Goal: Task Accomplishment & Management: Manage account settings

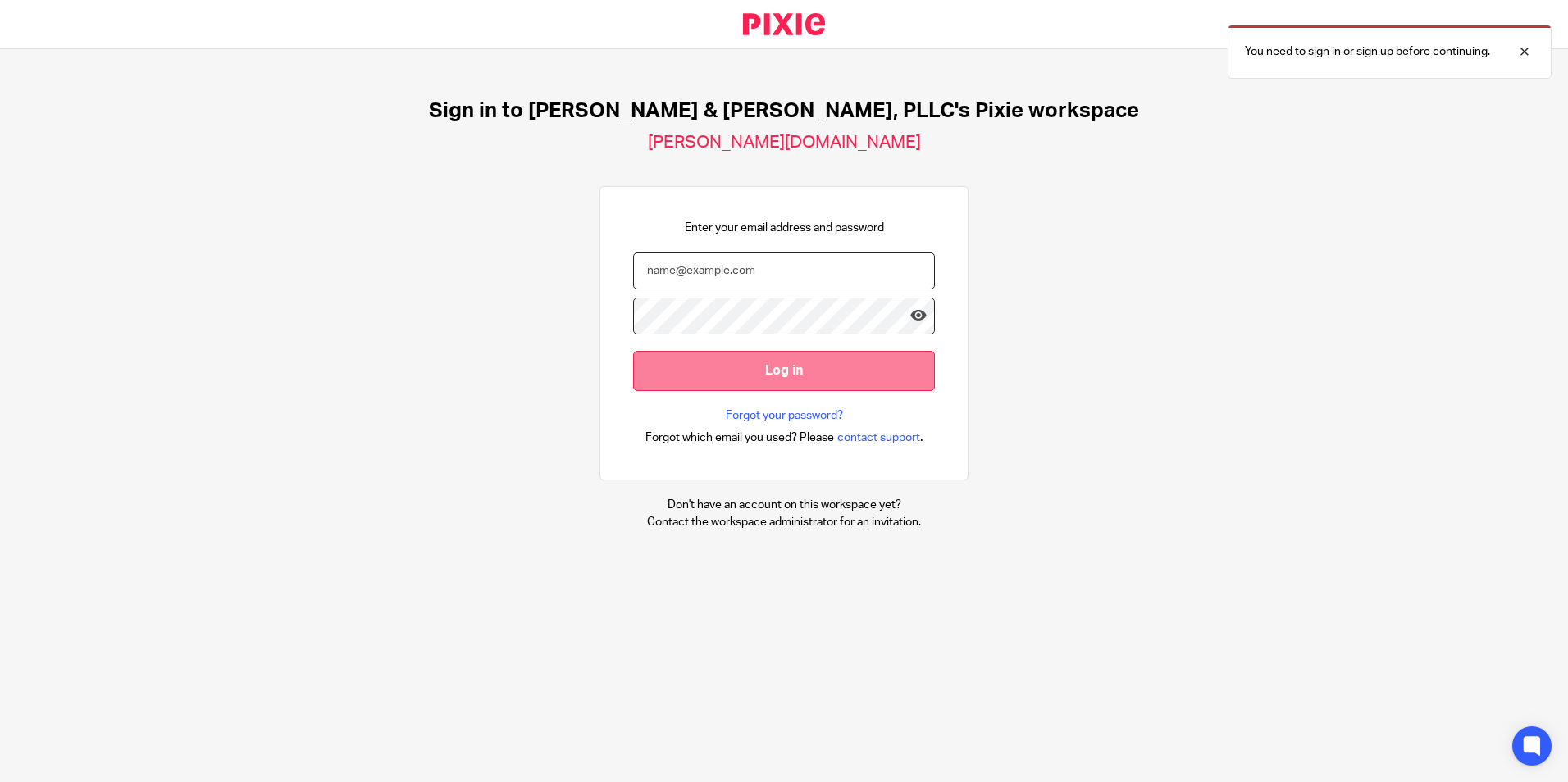
type input "[EMAIL_ADDRESS][DOMAIN_NAME]"
click at [771, 368] on input "Log in" at bounding box center [784, 371] width 302 height 40
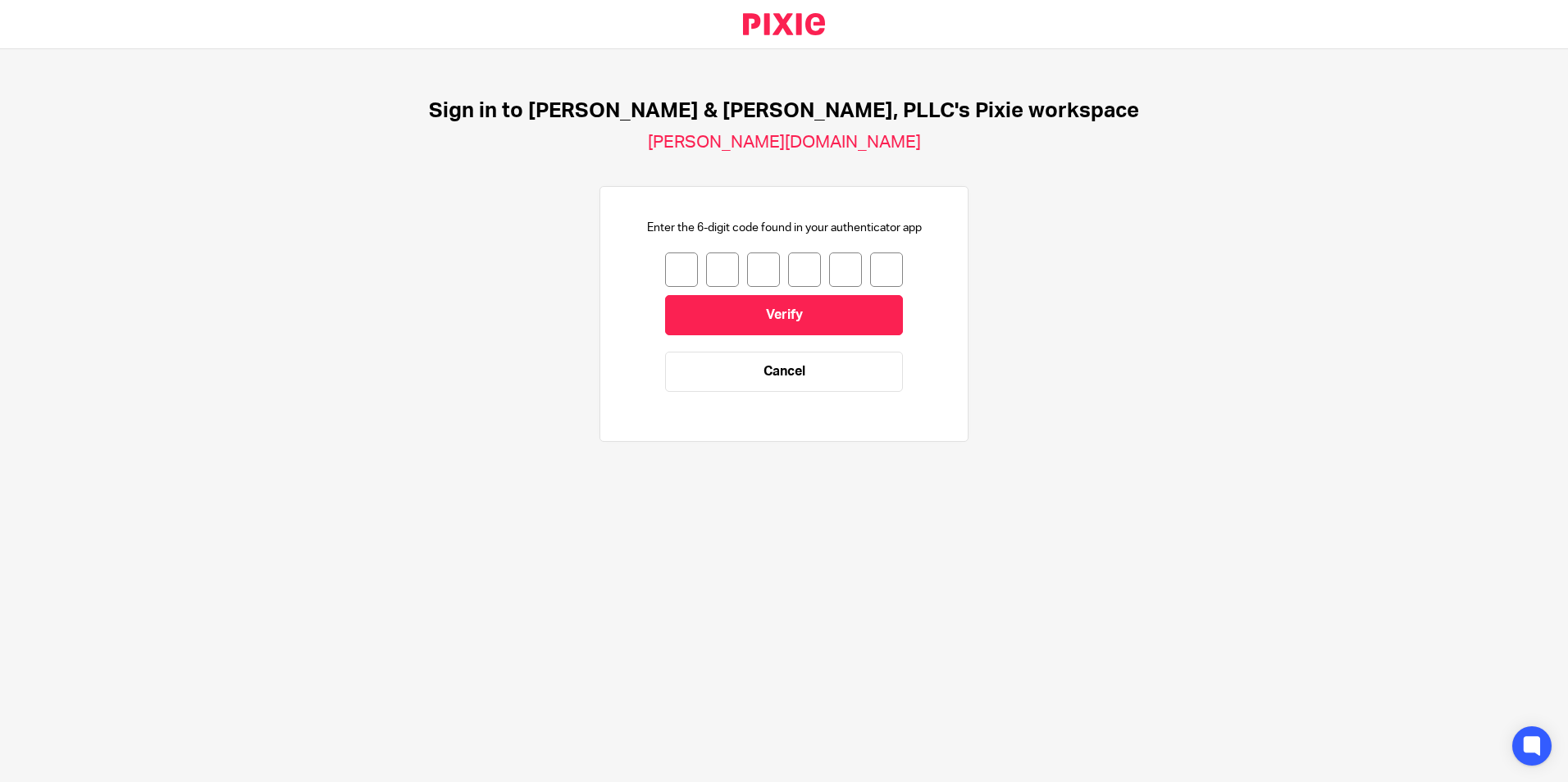
click at [666, 265] on input "number" at bounding box center [681, 270] width 33 height 34
type input "3"
type input "2"
type input "5"
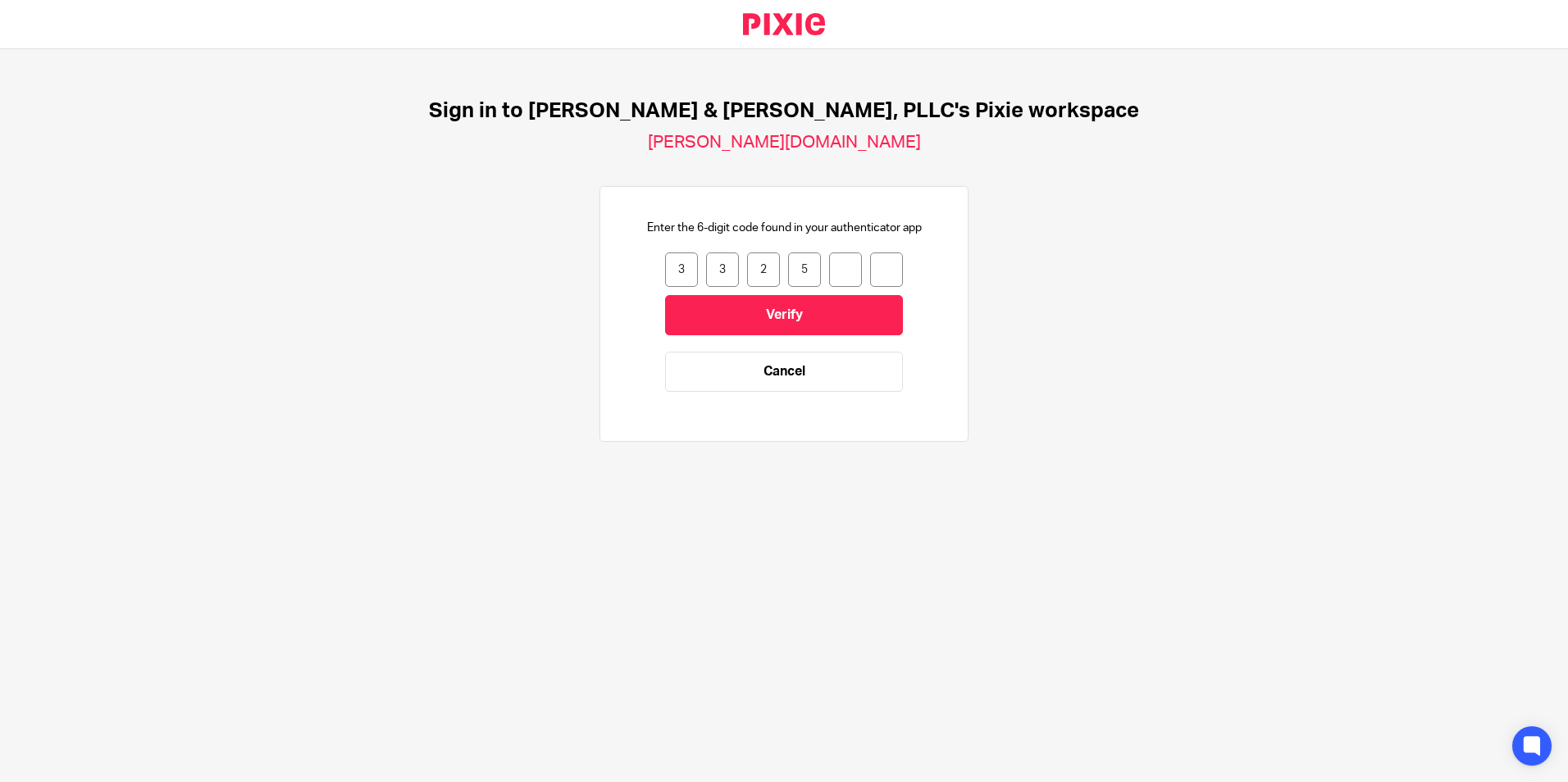
type input "0"
type input "4"
click at [807, 314] on input "Verify" at bounding box center [783, 315] width 238 height 40
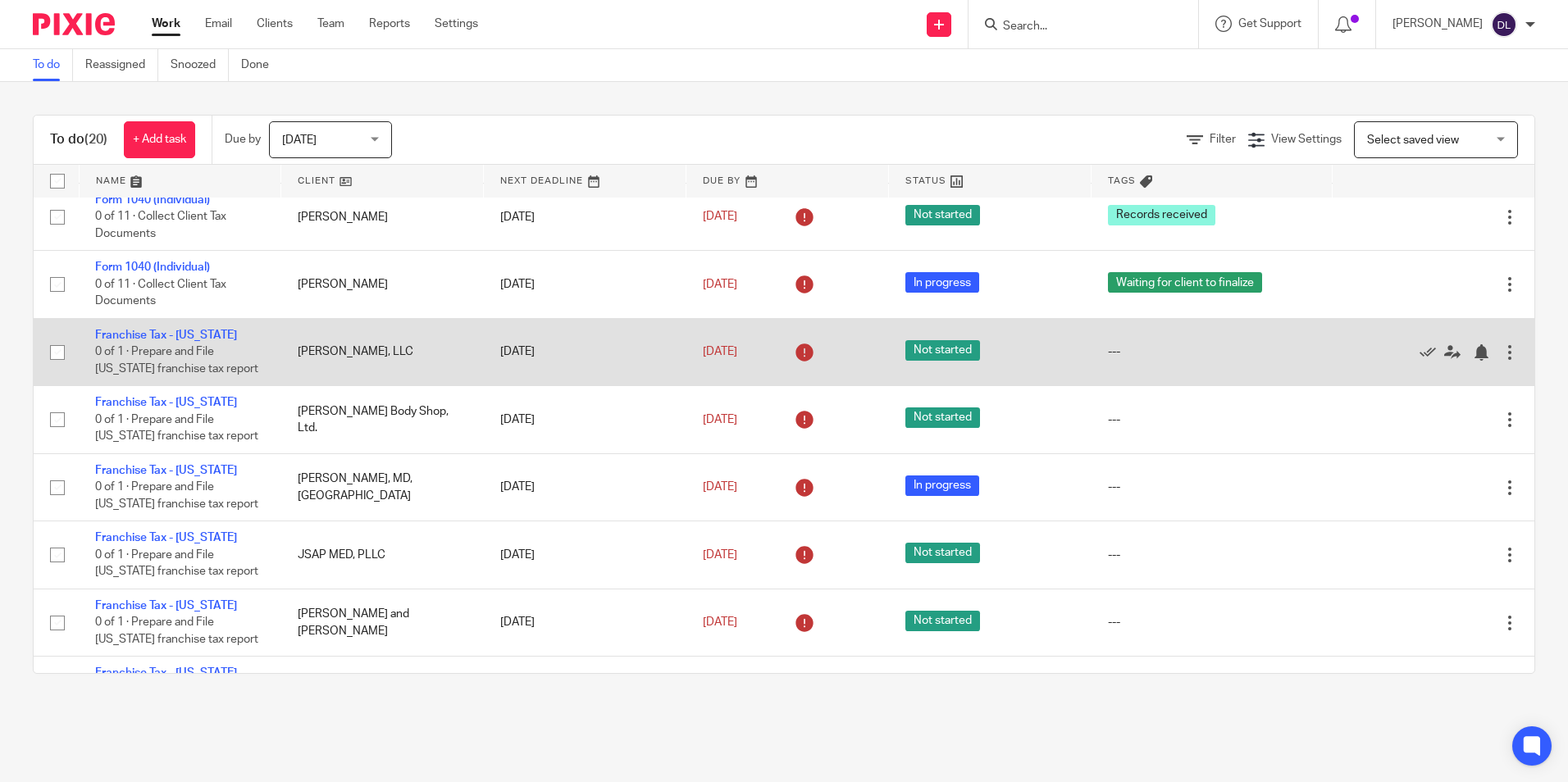
scroll to position [164, 0]
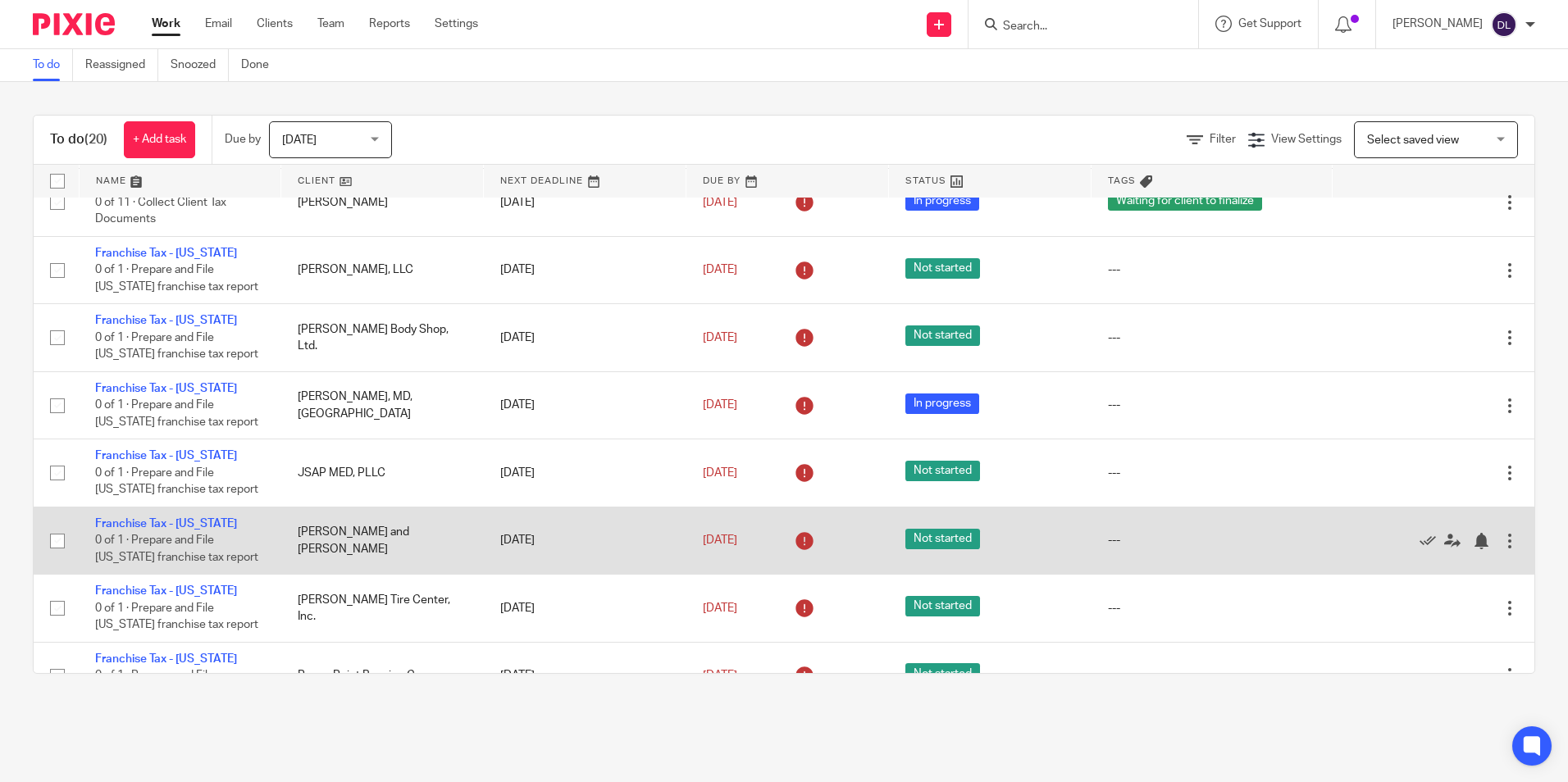
click at [1501, 545] on div at bounding box center [1509, 541] width 16 height 16
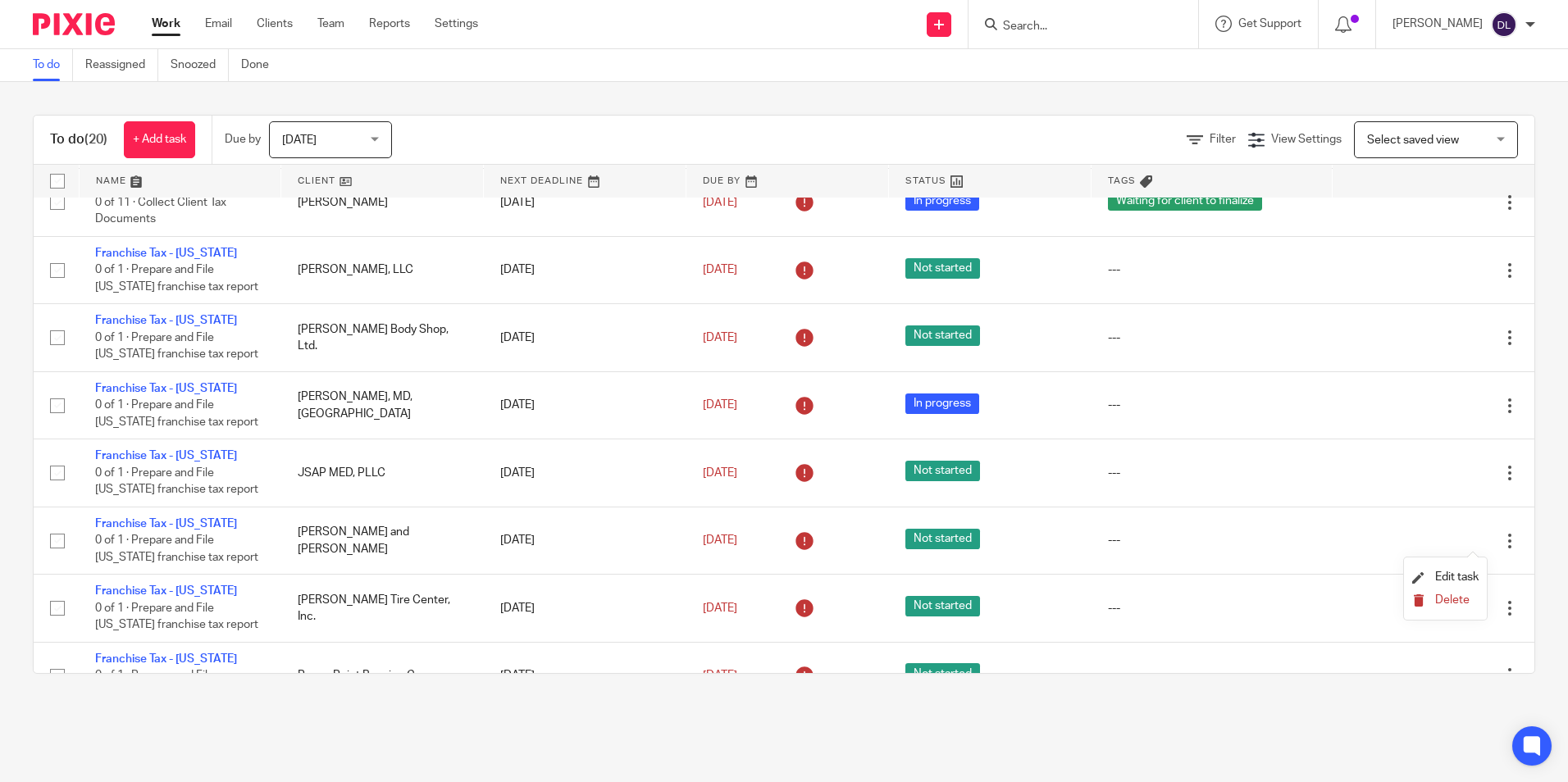
click at [1452, 600] on span "Delete" at bounding box center [1452, 600] width 34 height 12
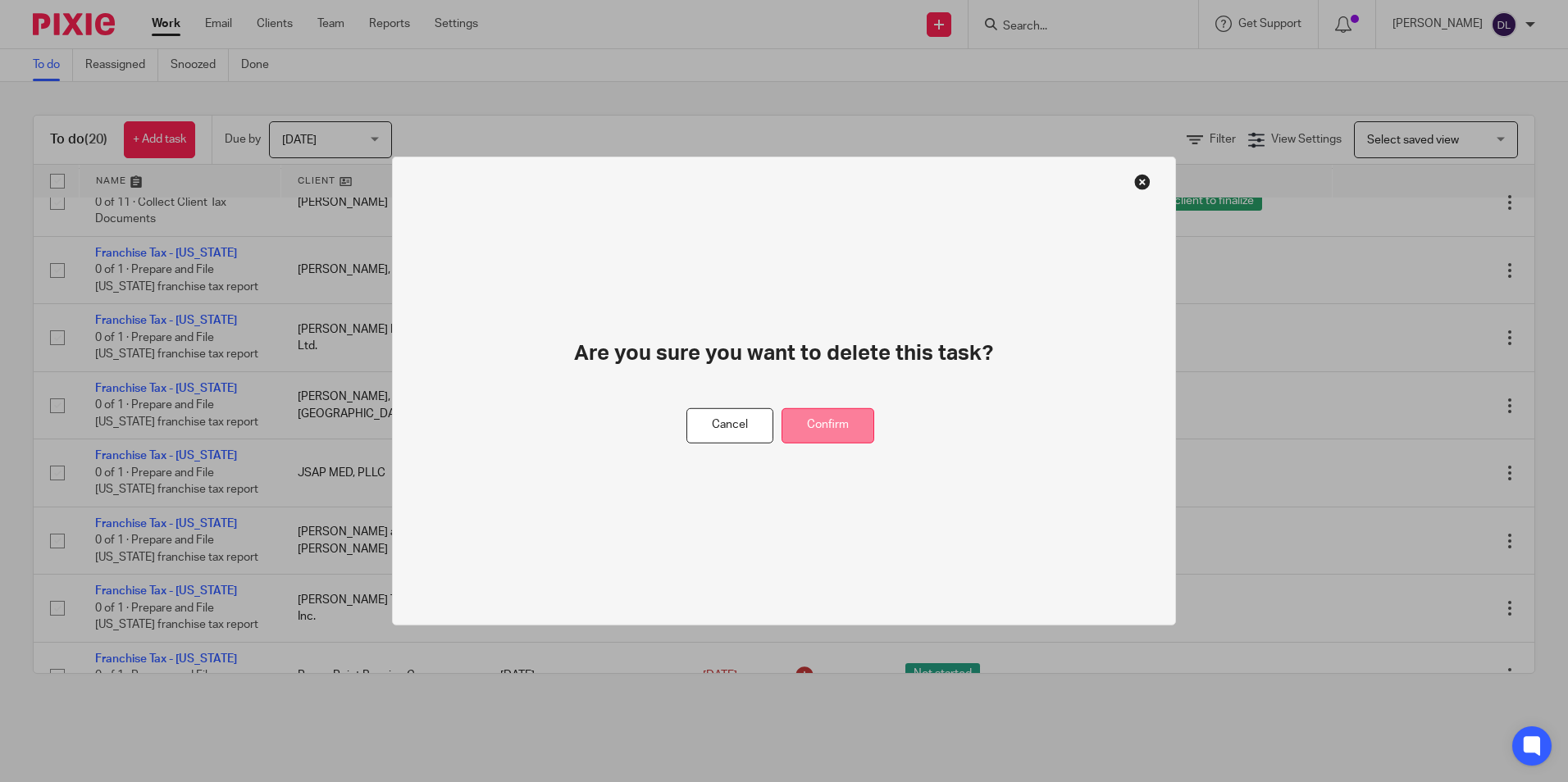
click at [827, 425] on button "Confirm" at bounding box center [827, 425] width 93 height 35
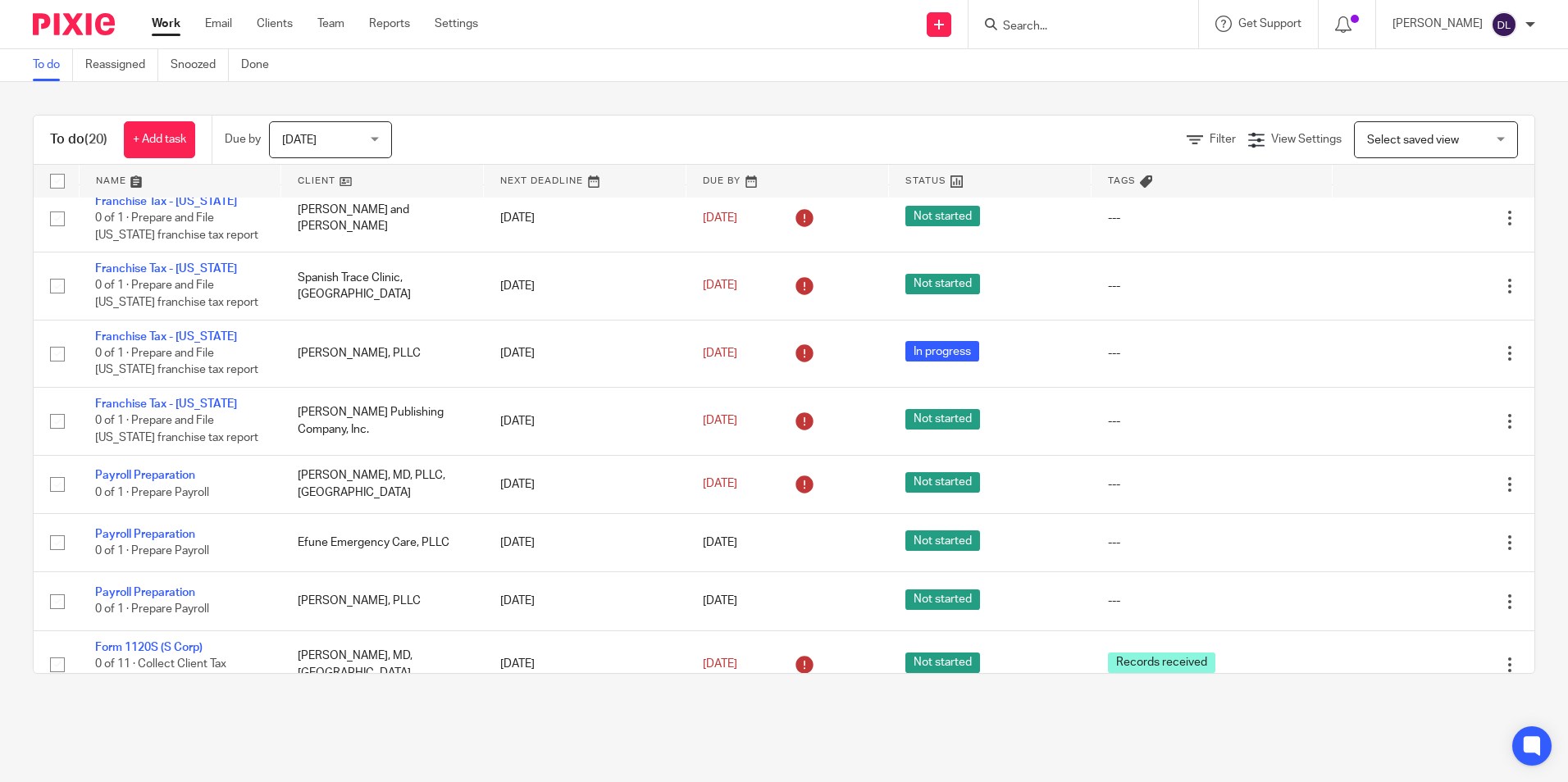
scroll to position [781, 0]
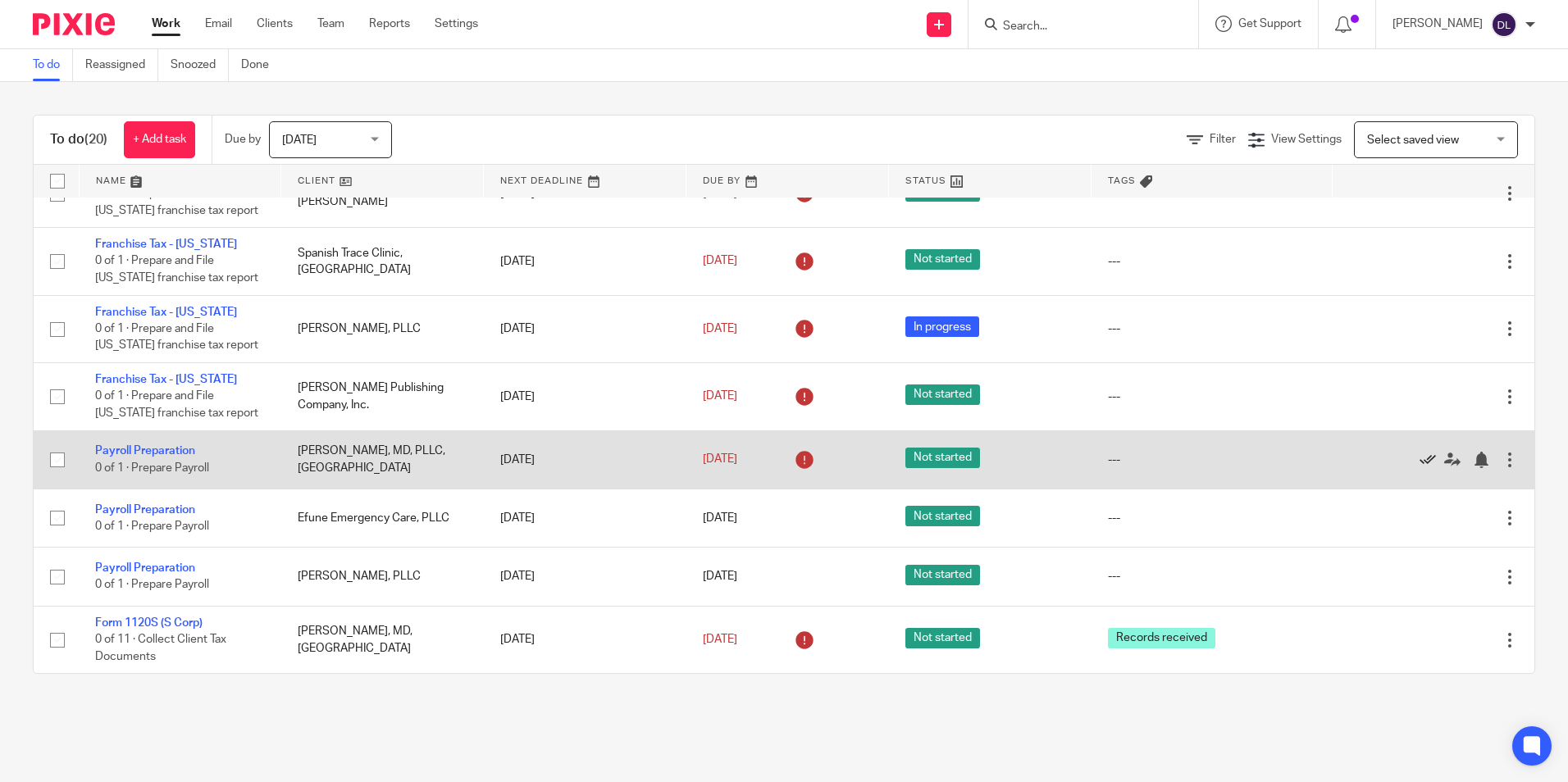
click at [1420, 457] on icon at bounding box center [1428, 460] width 16 height 16
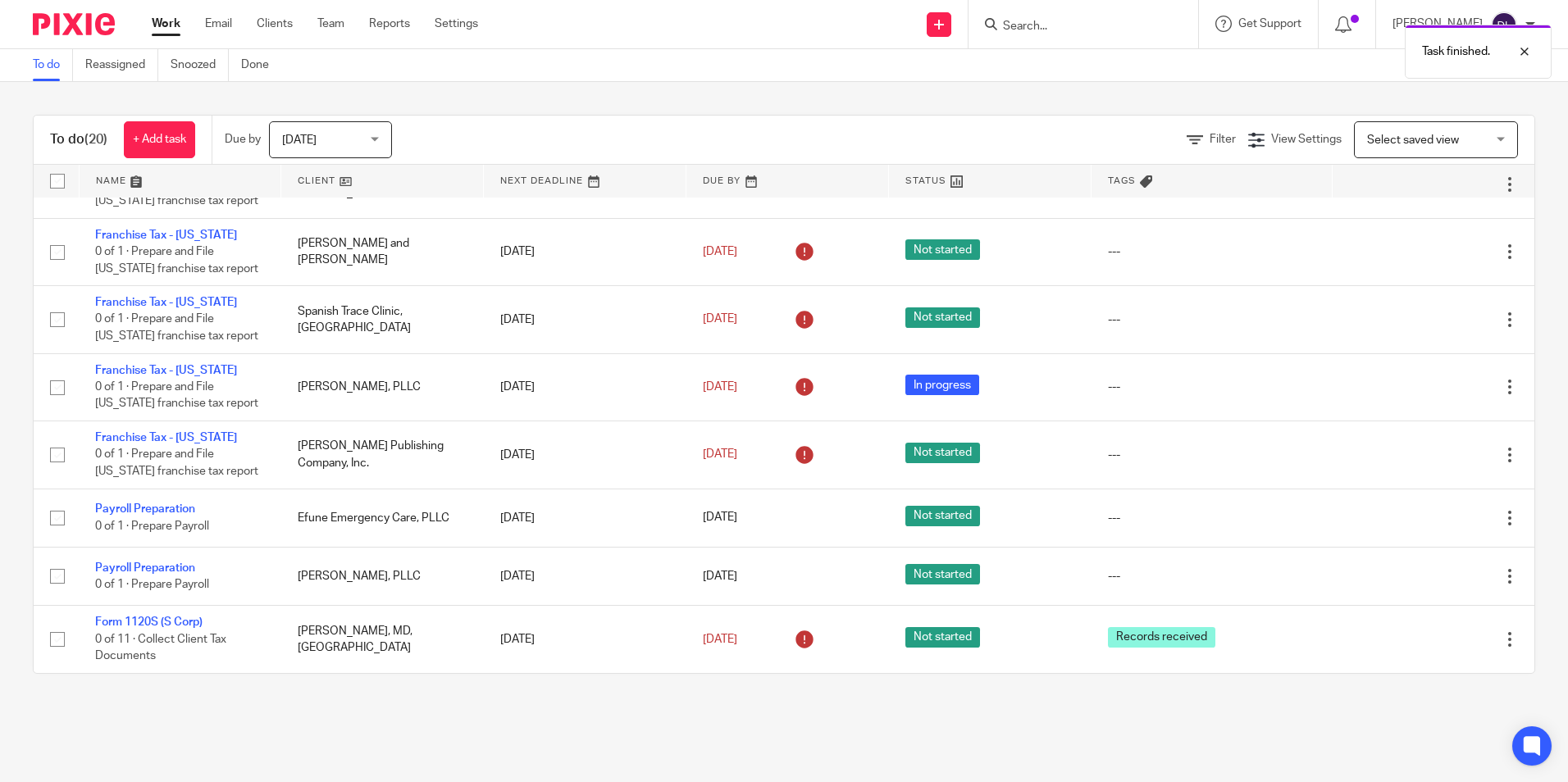
scroll to position [723, 0]
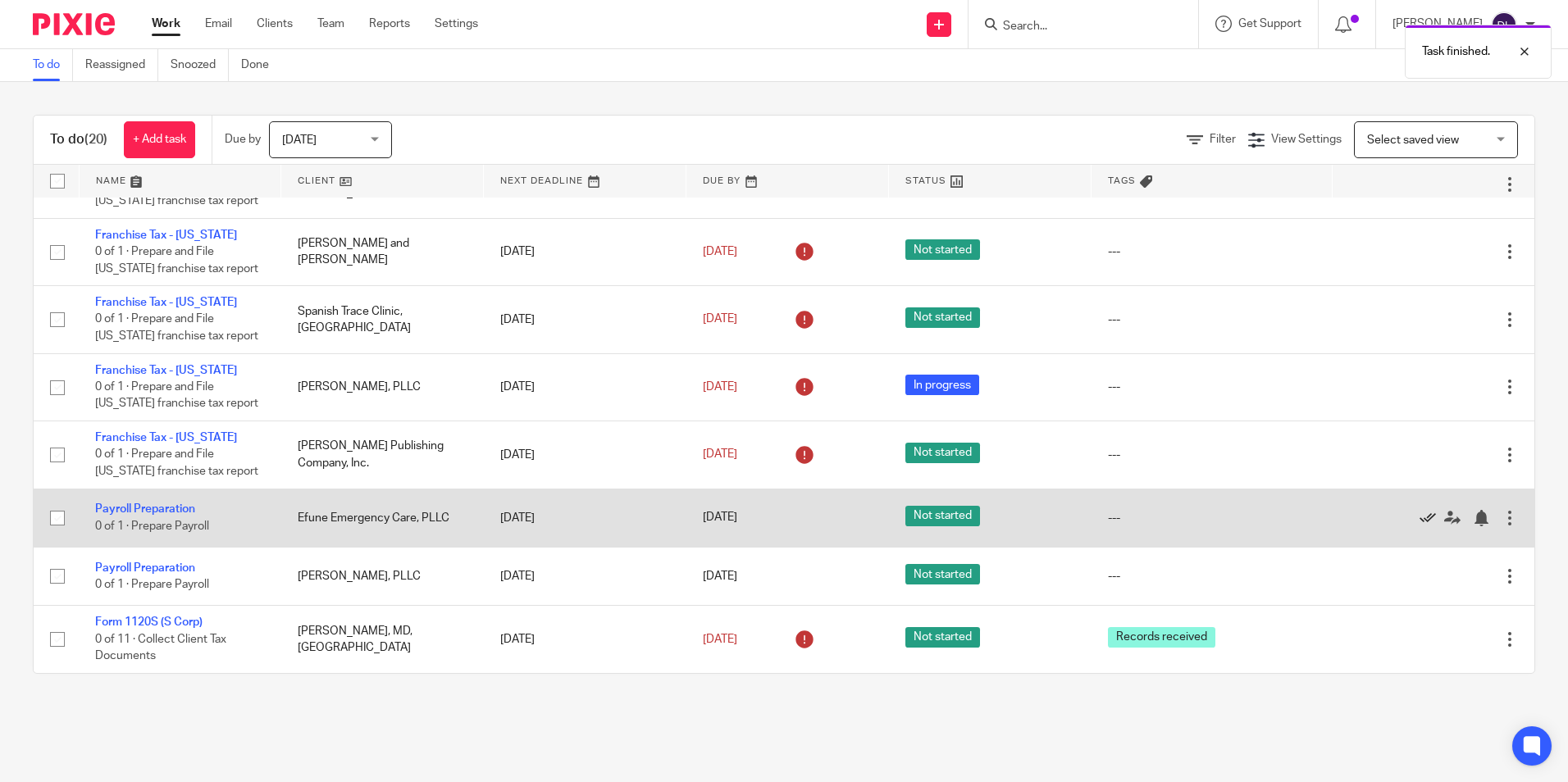
click at [1420, 518] on icon at bounding box center [1428, 518] width 16 height 16
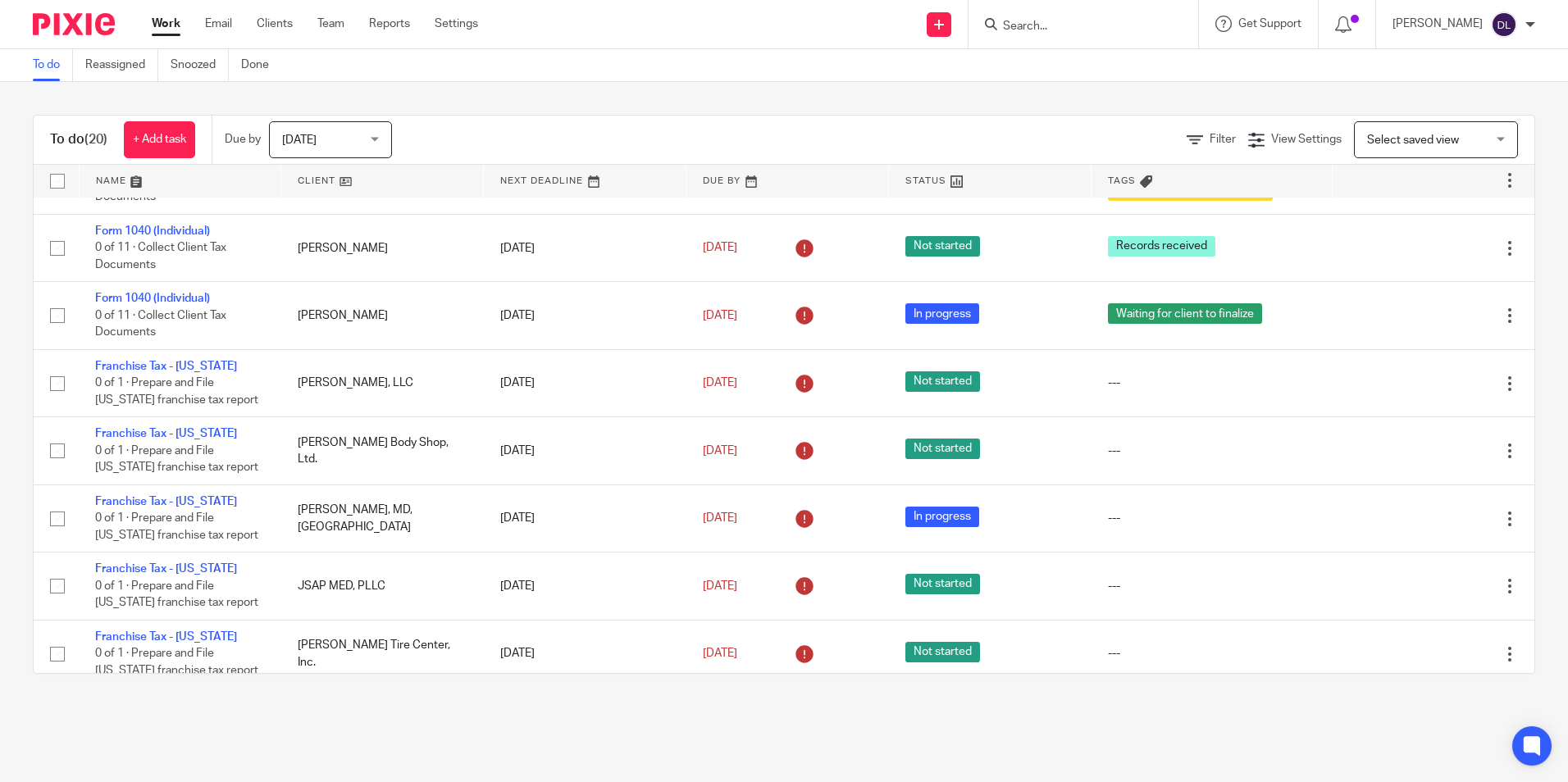
scroll to position [0, 0]
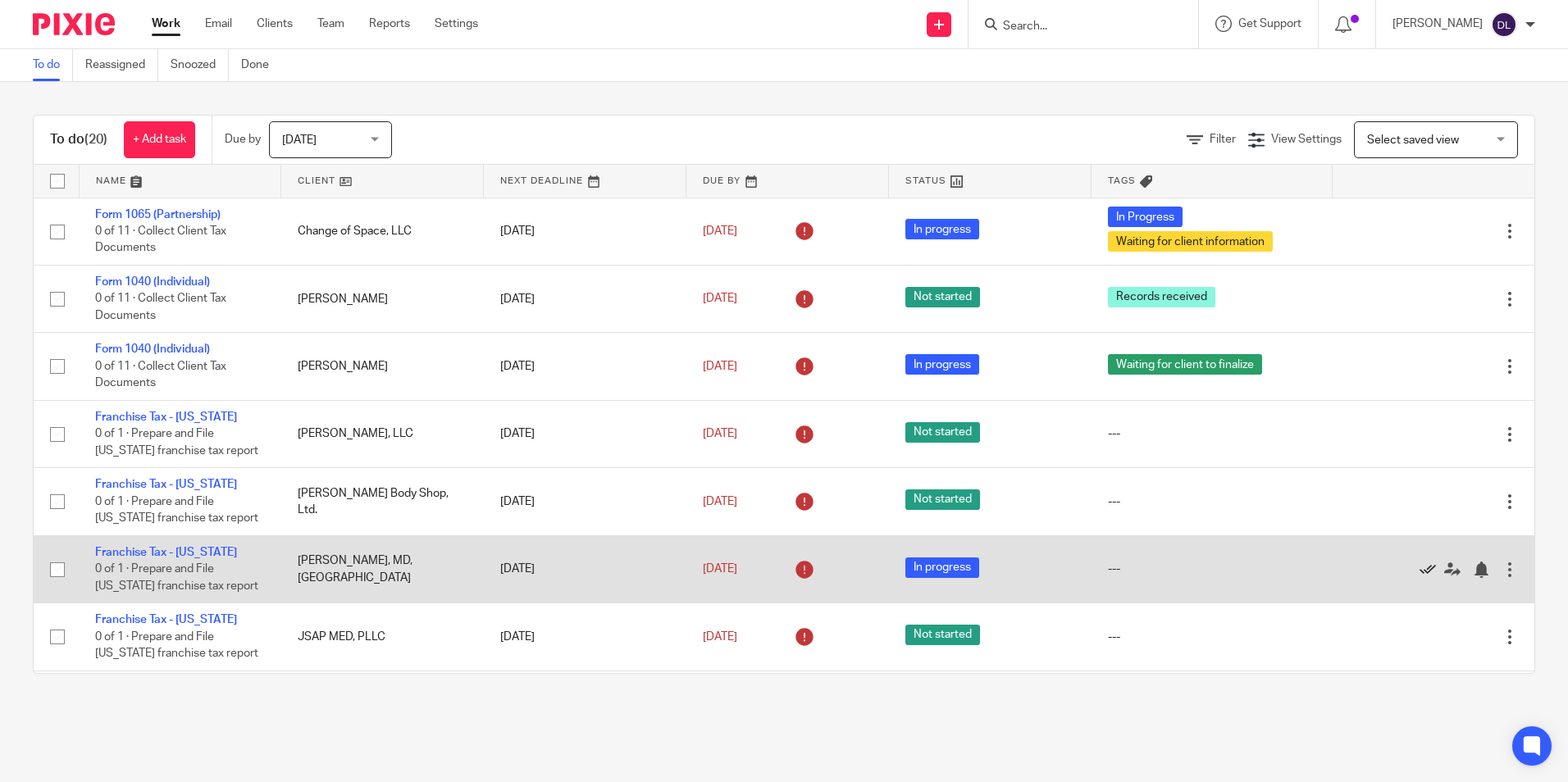
click at [1420, 572] on icon at bounding box center [1428, 570] width 16 height 16
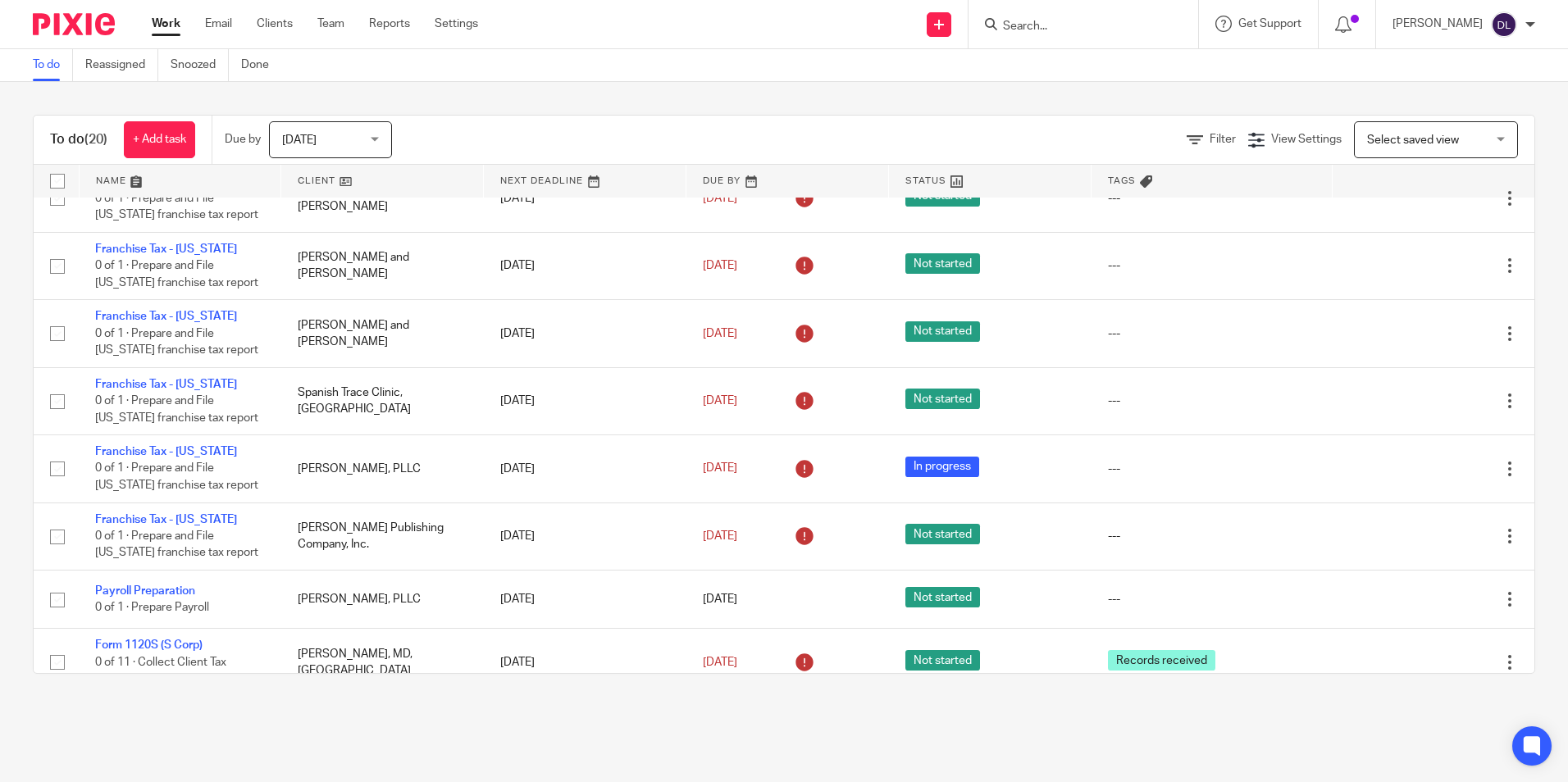
scroll to position [597, 0]
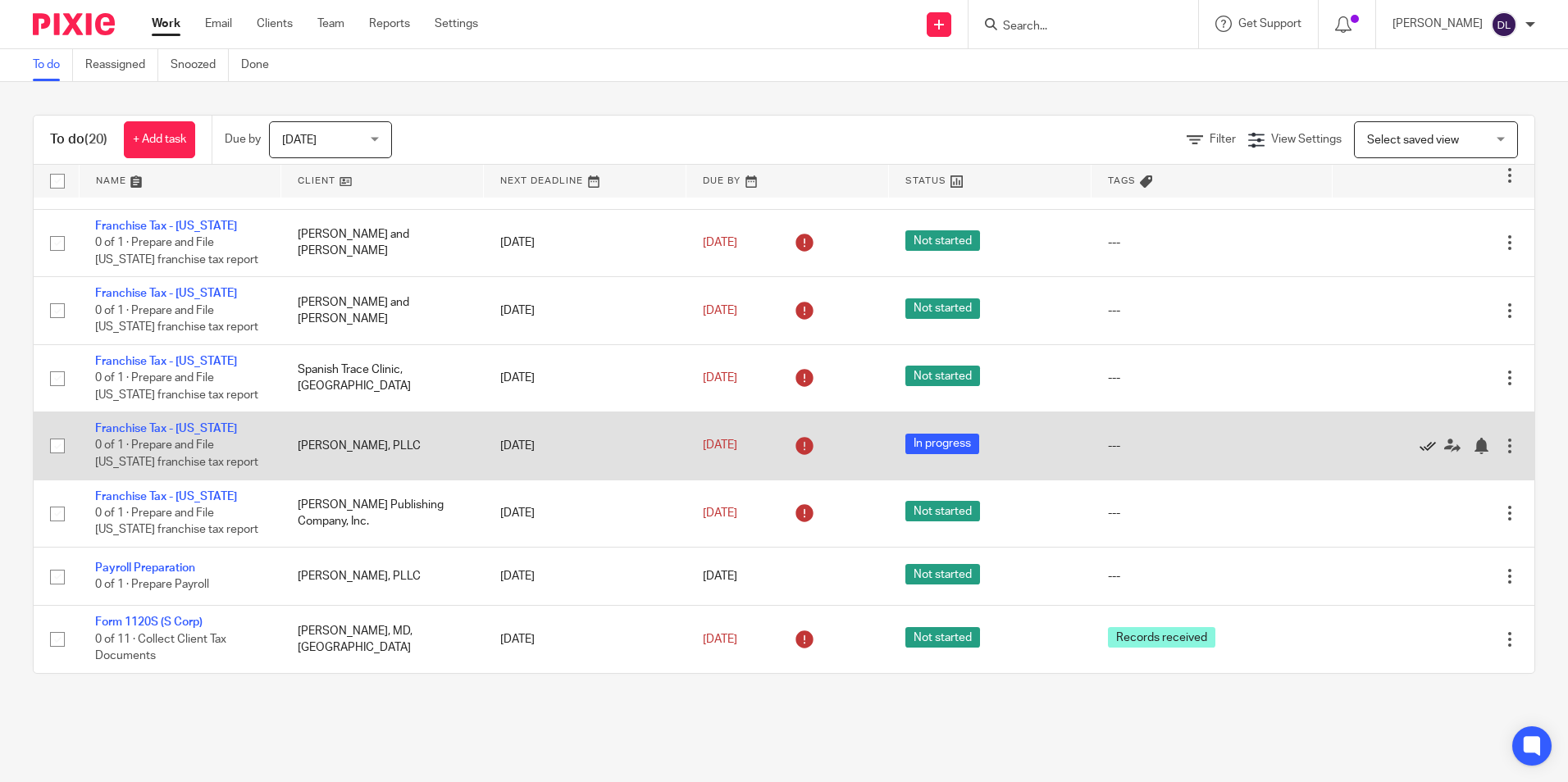
click at [1420, 448] on icon at bounding box center [1428, 446] width 16 height 16
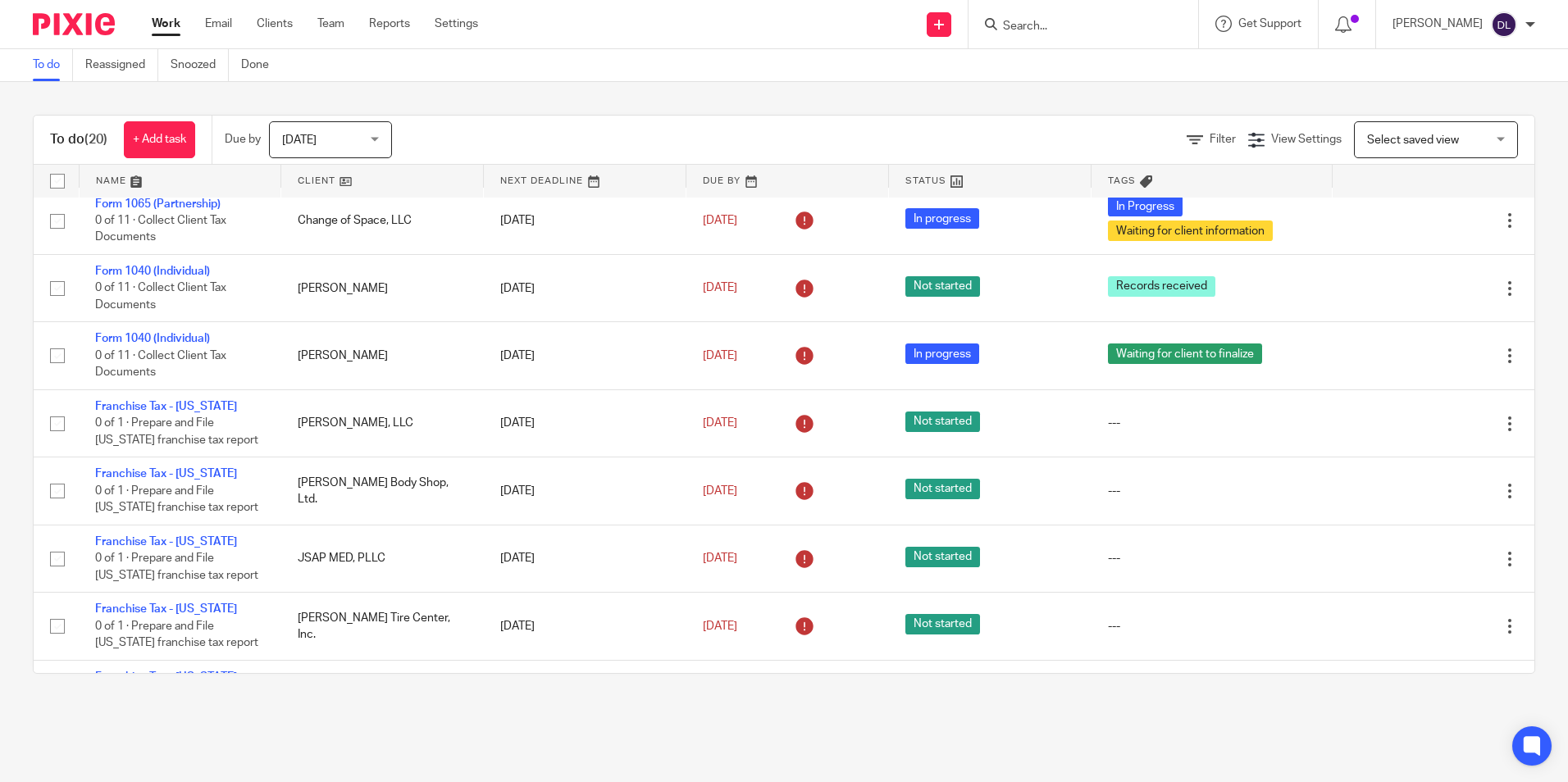
scroll to position [0, 0]
